Goal: Book appointment/travel/reservation

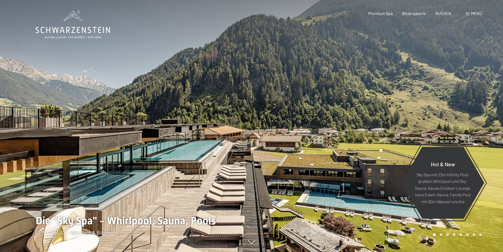
click at [445, 13] on span "BUCHEN" at bounding box center [444, 13] width 16 height 5
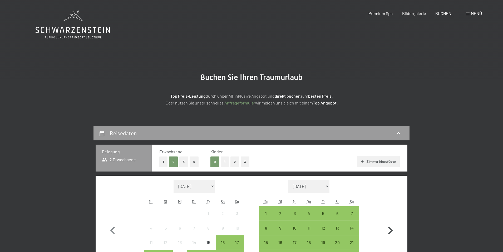
click at [391, 229] on icon "button" at bounding box center [390, 230] width 5 height 8
select select "[DATE]"
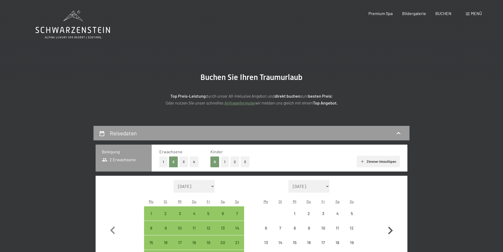
click at [391, 229] on icon "button" at bounding box center [390, 230] width 5 height 8
select select "[DATE]"
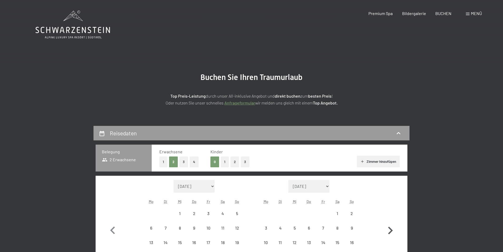
click at [391, 229] on icon "button" at bounding box center [390, 230] width 5 height 8
select select "[DATE]"
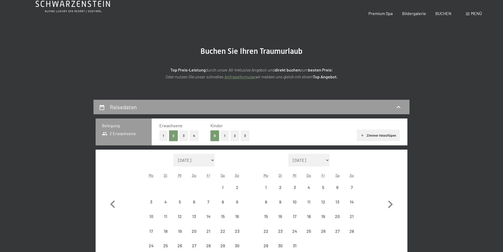
select select "[DATE]"
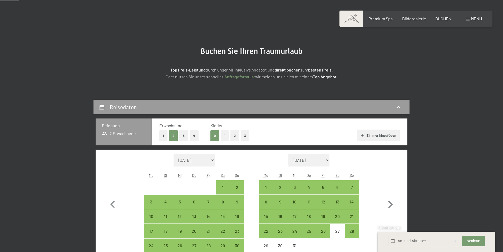
scroll to position [79, 0]
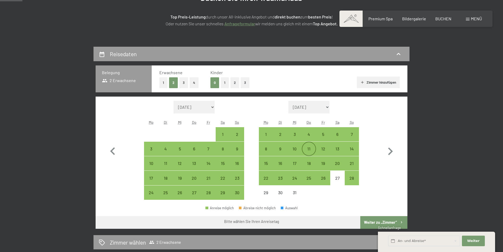
click at [308, 148] on div "11" at bounding box center [309, 153] width 13 height 13
select select "[DATE]"
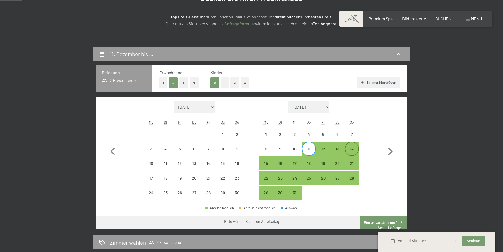
click at [354, 149] on div "14" at bounding box center [351, 153] width 13 height 13
select select "[DATE]"
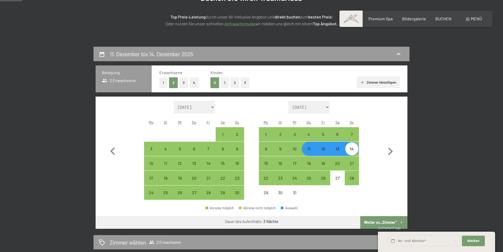
click at [396, 221] on button "Weiter zu „Zimmer“" at bounding box center [383, 222] width 47 height 13
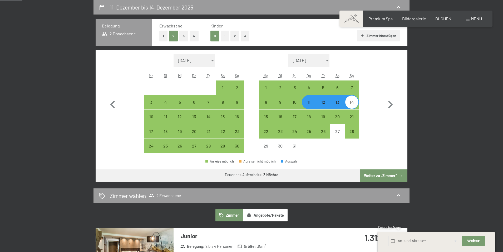
select select "[DATE]"
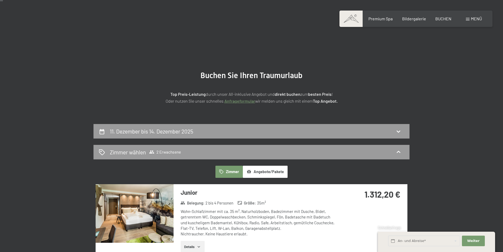
scroll to position [0, 0]
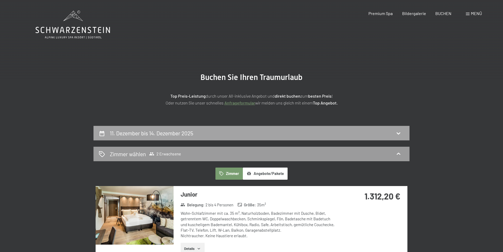
click at [398, 133] on icon at bounding box center [399, 133] width 4 height 2
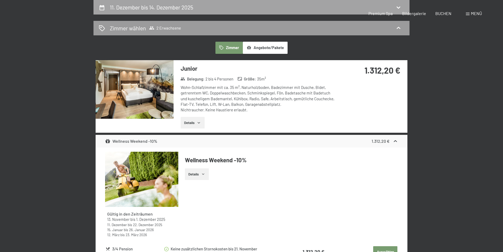
select select "[DATE]"
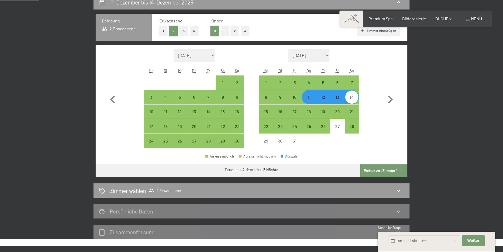
scroll to position [20, 0]
